Goal: Find specific fact: Find specific fact

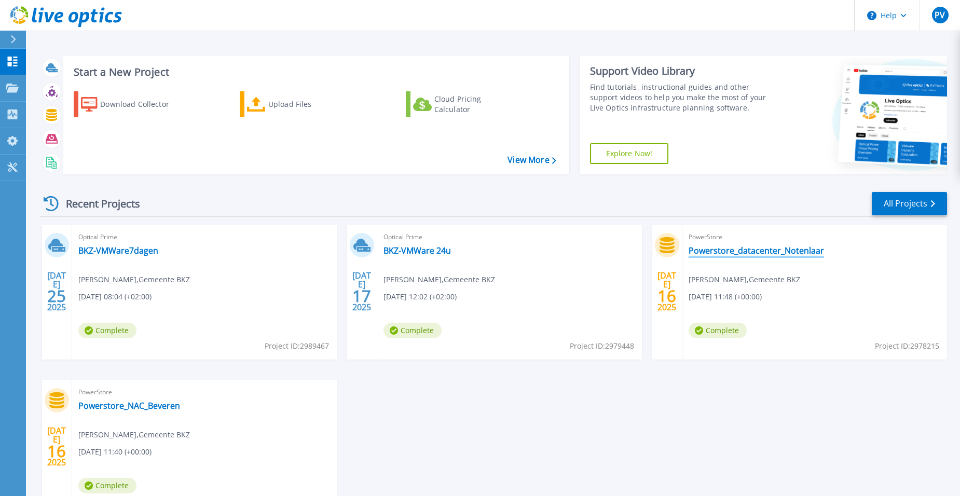
click at [738, 251] on link "Powerstore_datacenter_Notenlaar" at bounding box center [756, 250] width 135 height 10
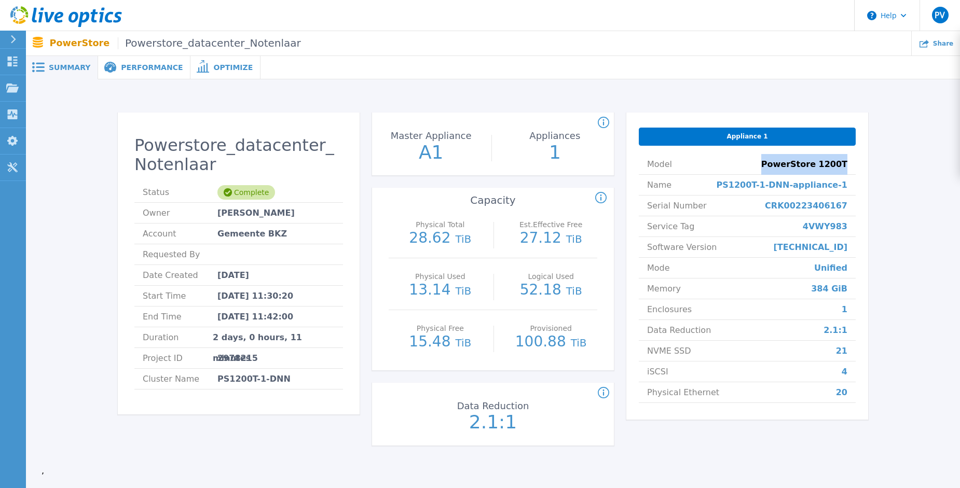
drag, startPoint x: 779, startPoint y: 163, endPoint x: 845, endPoint y: 169, distance: 66.7
click at [845, 169] on li "Model PowerStore 1200T" at bounding box center [747, 164] width 217 height 21
drag, startPoint x: 847, startPoint y: 187, endPoint x: 743, endPoint y: 188, distance: 104.3
click at [743, 188] on li "Name PS1200T-1-DNN-appliance-1" at bounding box center [747, 185] width 217 height 21
drag, startPoint x: 849, startPoint y: 205, endPoint x: 782, endPoint y: 205, distance: 67.5
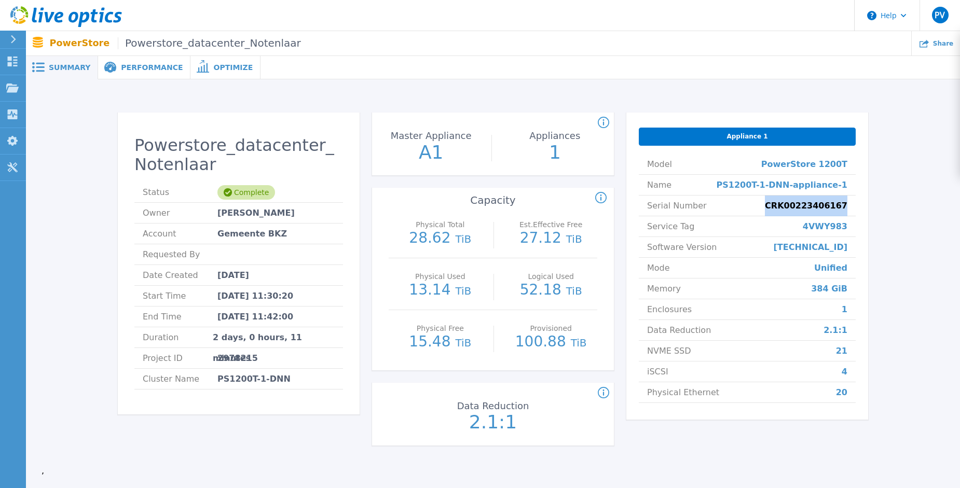
click at [782, 205] on li "Serial Number CRK00223406167" at bounding box center [747, 206] width 217 height 21
drag, startPoint x: 847, startPoint y: 229, endPoint x: 807, endPoint y: 229, distance: 40.0
click at [807, 229] on li "Service Tag 4VWY983" at bounding box center [747, 226] width 217 height 21
drag, startPoint x: 845, startPoint y: 248, endPoint x: 825, endPoint y: 251, distance: 20.5
click at [825, 251] on span "3.6.1.3" at bounding box center [811, 247] width 74 height 20
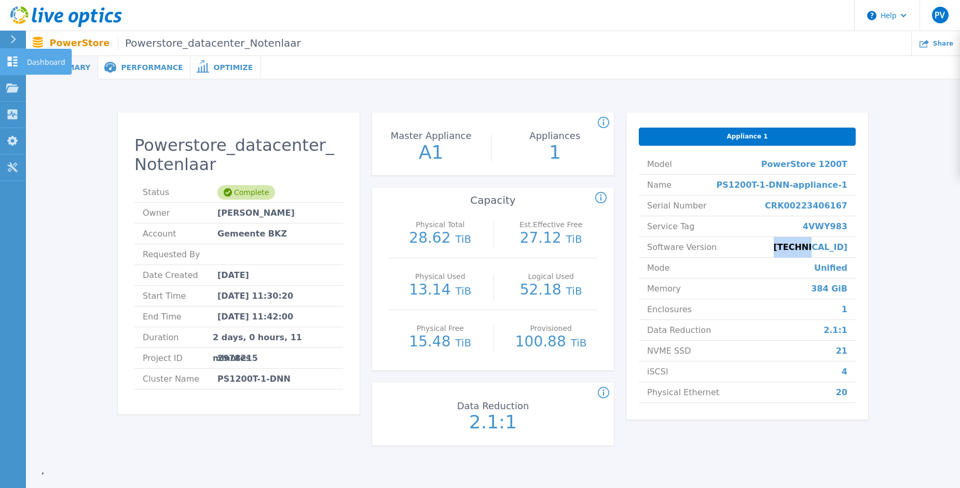
drag, startPoint x: 51, startPoint y: 64, endPoint x: 76, endPoint y: 76, distance: 26.9
click at [51, 64] on p "Dashboard" at bounding box center [46, 62] width 38 height 27
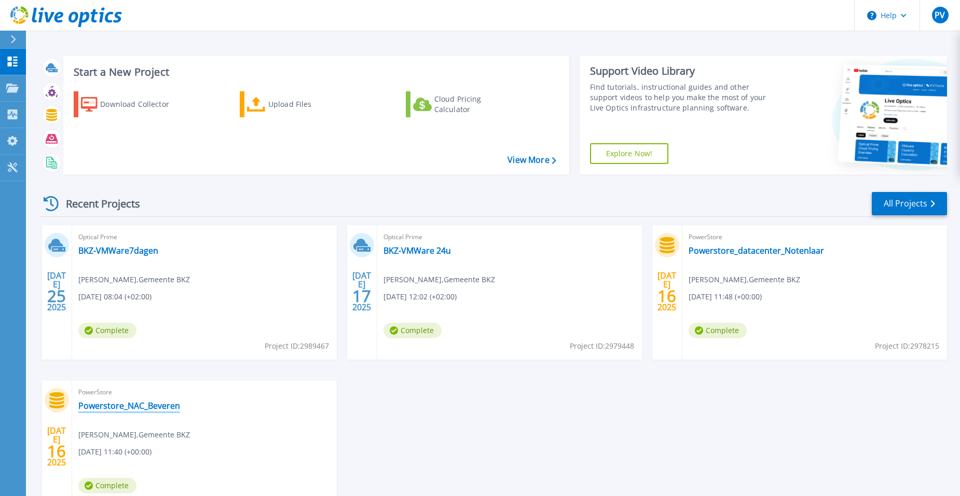
click at [158, 408] on link "Powerstore_NAC_Beveren" at bounding box center [129, 406] width 102 height 10
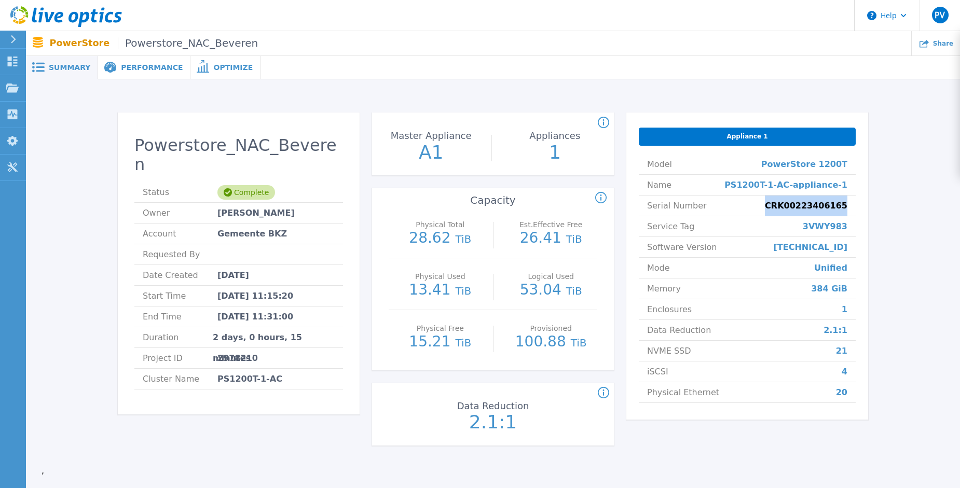
drag, startPoint x: 849, startPoint y: 206, endPoint x: 782, endPoint y: 210, distance: 67.6
click at [782, 210] on li "Serial Number CRK00223406165" at bounding box center [747, 206] width 217 height 21
copy span "CRK00223406165"
drag, startPoint x: 839, startPoint y: 229, endPoint x: 809, endPoint y: 229, distance: 29.6
click at [809, 229] on li "Service Tag 3VWY983" at bounding box center [747, 226] width 217 height 21
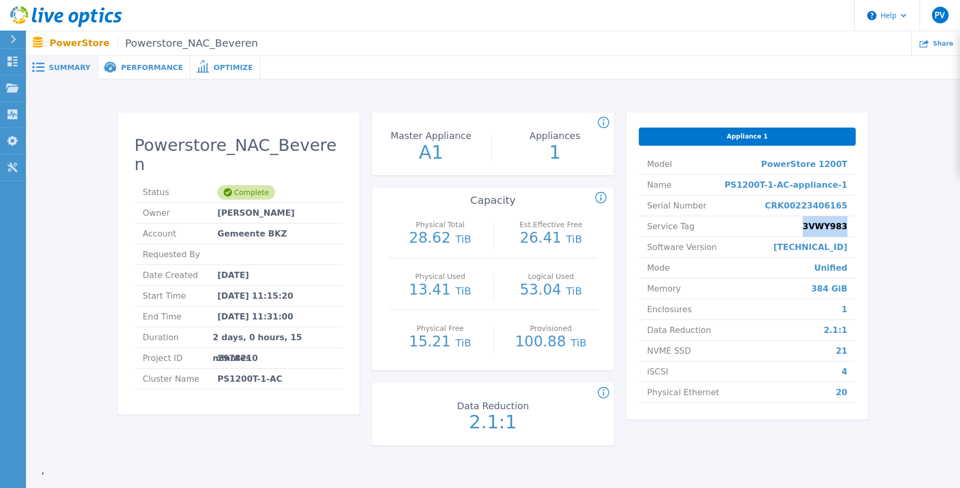
copy span "3VWY983"
